Goal: Task Accomplishment & Management: Manage account settings

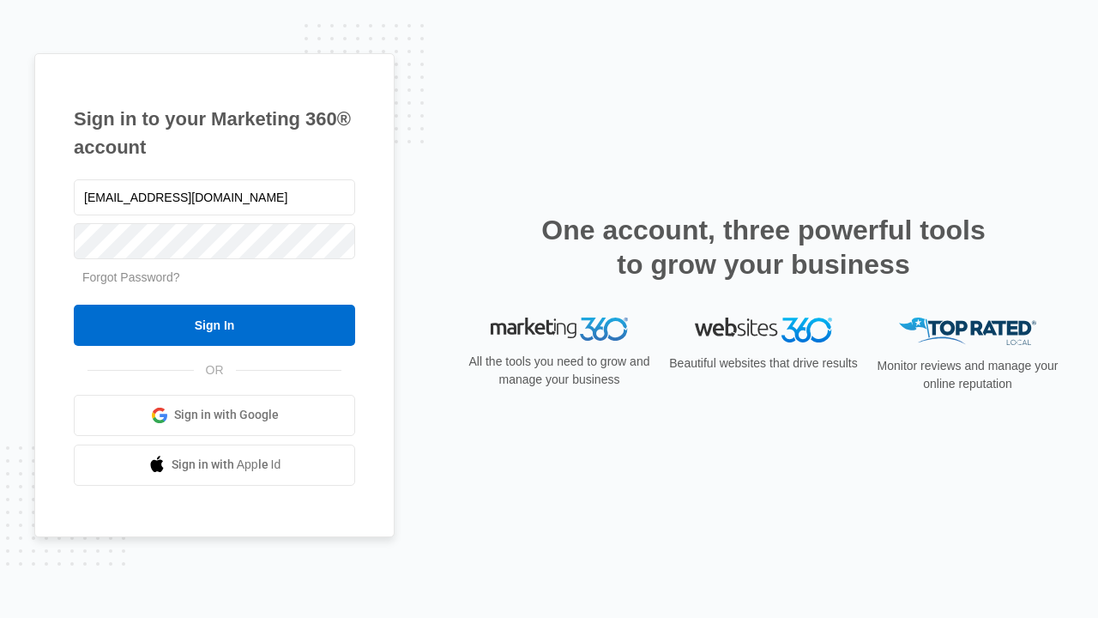
type input "[EMAIL_ADDRESS][DOMAIN_NAME]"
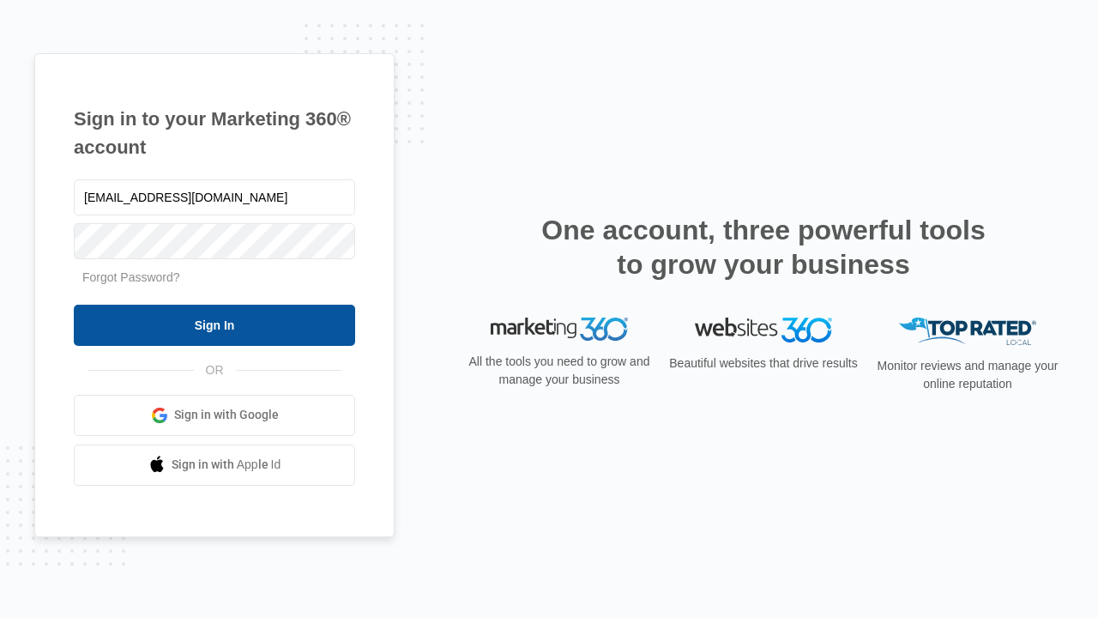
click at [214, 324] on input "Sign In" at bounding box center [214, 325] width 281 height 41
